Goal: Check status: Check status

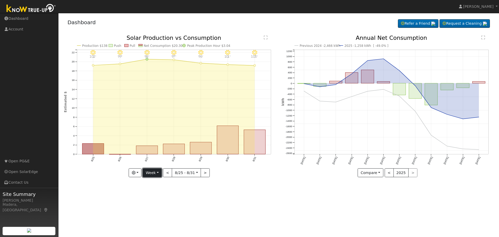
click at [152, 175] on button "Week" at bounding box center [152, 172] width 19 height 9
click at [155, 197] on link "Month" at bounding box center [161, 197] width 36 height 7
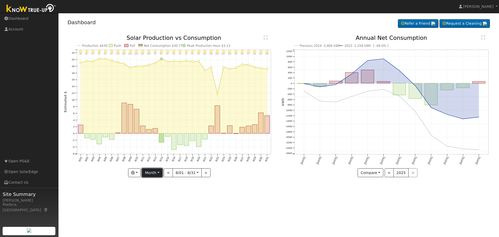
click at [154, 174] on button "Month" at bounding box center [152, 172] width 21 height 9
click at [154, 204] on link "Year" at bounding box center [160, 205] width 36 height 7
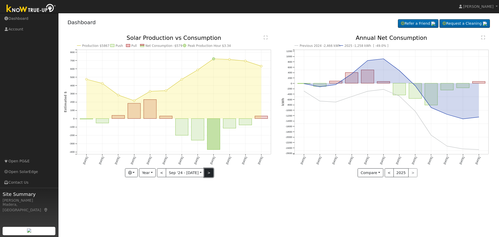
click at [208, 175] on button ">" at bounding box center [208, 172] width 9 height 9
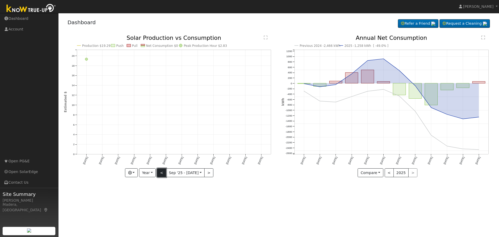
click at [163, 174] on button "<" at bounding box center [161, 172] width 9 height 9
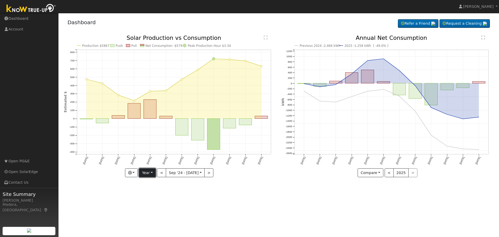
click at [147, 173] on button "Year" at bounding box center [147, 172] width 17 height 9
click at [151, 197] on link "Month" at bounding box center [157, 197] width 36 height 7
type input "[DATE]"
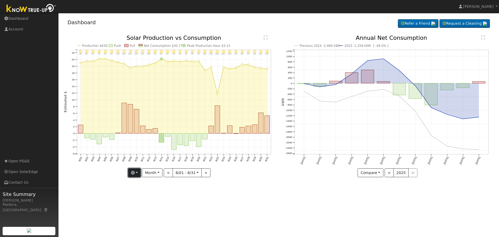
click at [138, 175] on button "button" at bounding box center [134, 172] width 13 height 9
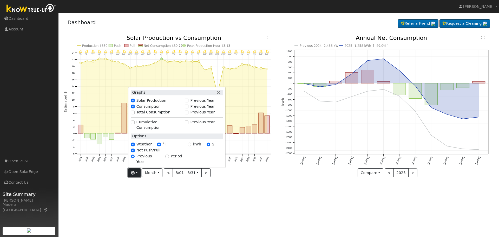
click at [138, 175] on button "button" at bounding box center [134, 172] width 13 height 9
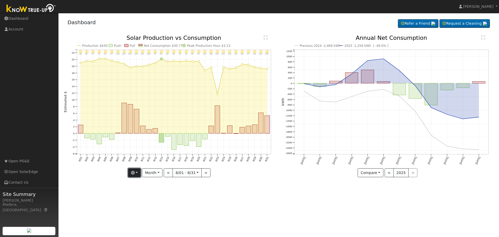
click at [138, 175] on button "button" at bounding box center [134, 172] width 13 height 9
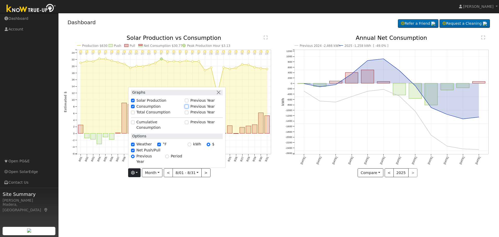
click at [188, 108] on input "Previous Year" at bounding box center [187, 106] width 4 height 4
checkbox input "true"
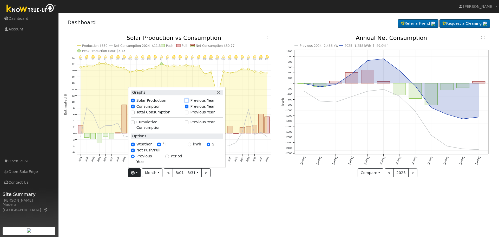
click at [188, 102] on input "Previous Year" at bounding box center [187, 101] width 4 height 4
checkbox input "true"
checkbox input "false"
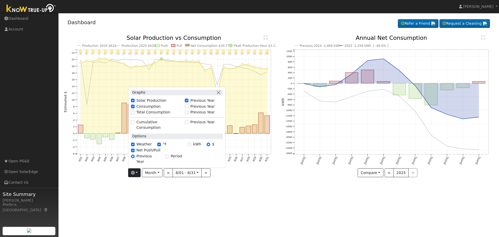
click at [223, 181] on div "8/31 - Clear 103° 8/30 - Clear 101° 8/29 - Clear 96° 8/28 - MostlyClear 97° 8/2…" at bounding box center [170, 110] width 218 height 150
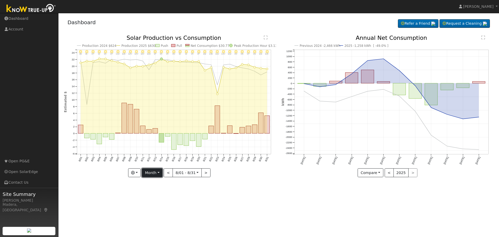
click at [151, 174] on button "Month" at bounding box center [152, 172] width 21 height 9
click at [151, 205] on link "Year" at bounding box center [160, 205] width 36 height 7
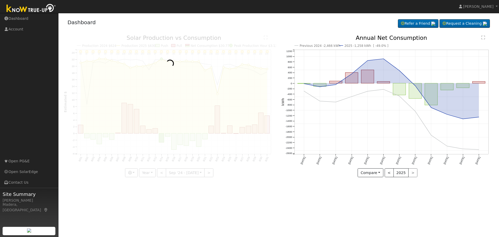
click at [151, 208] on div "User Profile First name Last name Email Email Notifications No Emails No Emails…" at bounding box center [278, 125] width 440 height 224
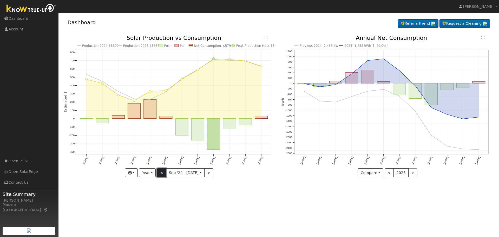
click at [160, 174] on button "<" at bounding box center [161, 172] width 9 height 9
type input "[DATE]"
